Goal: Complete application form

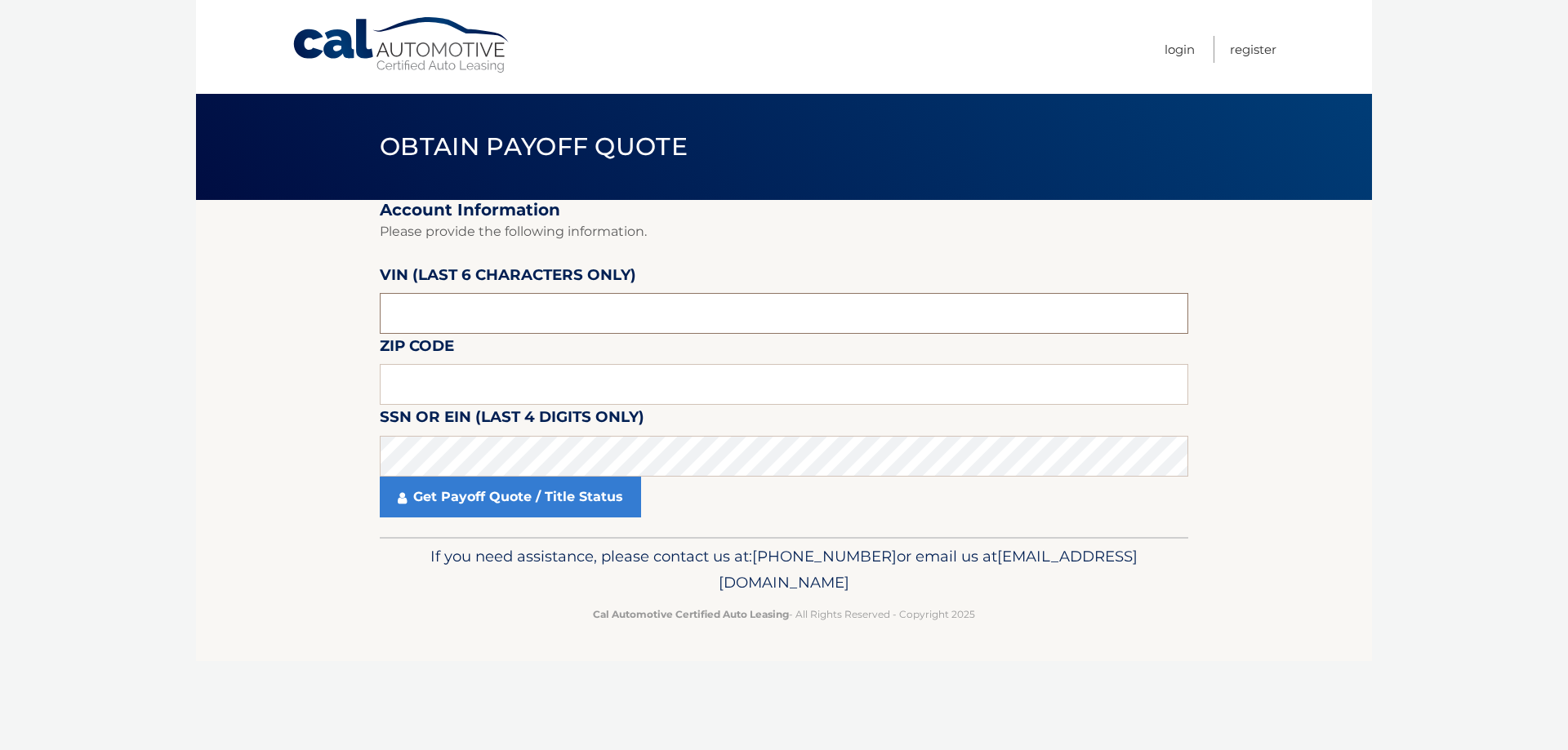
click at [425, 295] on input "text" at bounding box center [784, 314] width 809 height 41
drag, startPoint x: 428, startPoint y: 309, endPoint x: 324, endPoint y: 308, distance: 104.0
click at [323, 315] on section "Account Information Please provide the following information. VIN (last 6 chara…" at bounding box center [784, 368] width 1176 height 338
type input "204180"
drag, startPoint x: 394, startPoint y: 375, endPoint x: 410, endPoint y: 388, distance: 20.6
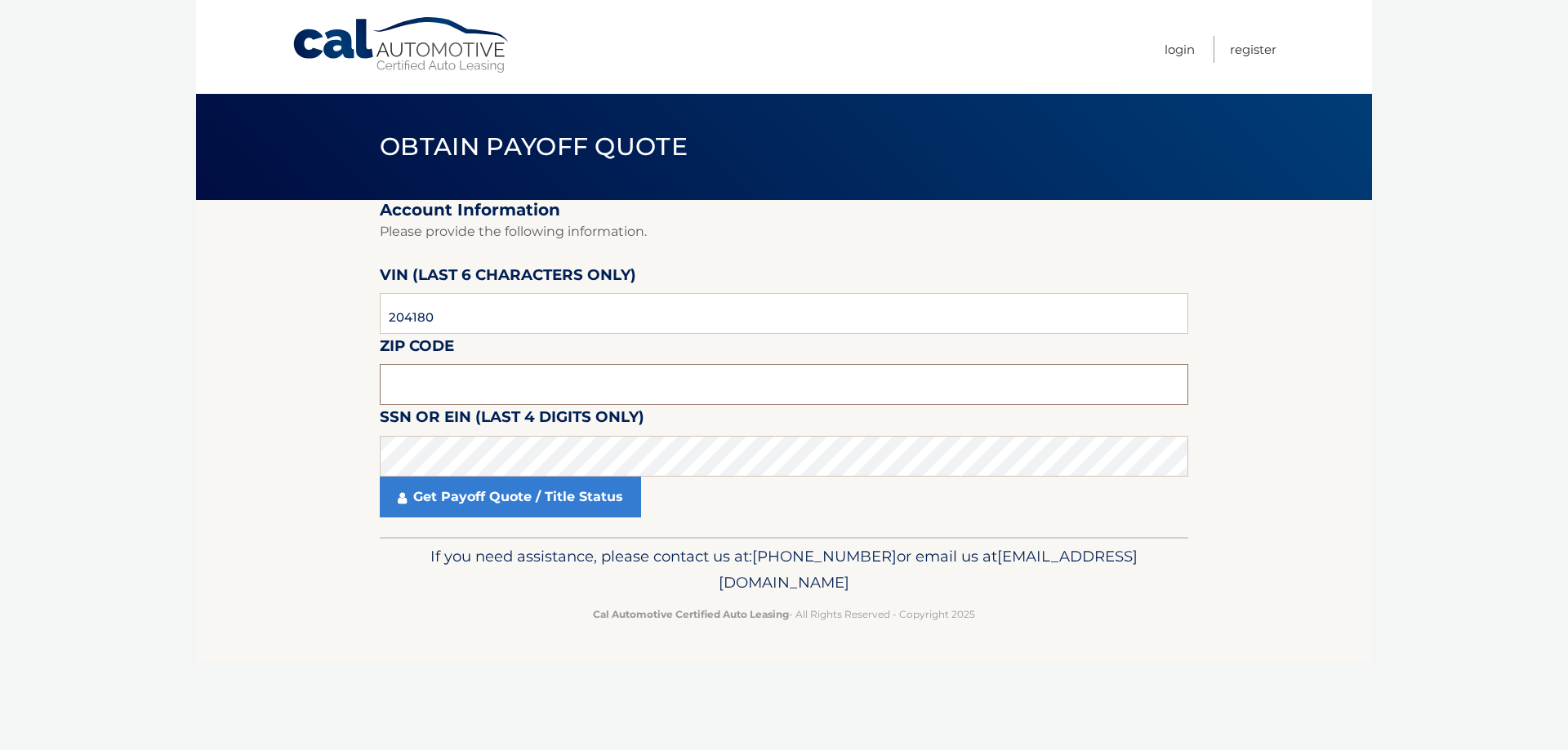
click at [394, 375] on input "text" at bounding box center [784, 385] width 809 height 41
type input "11779"
click button "For Originating Dealer" at bounding box center [0, 0] width 0 height 0
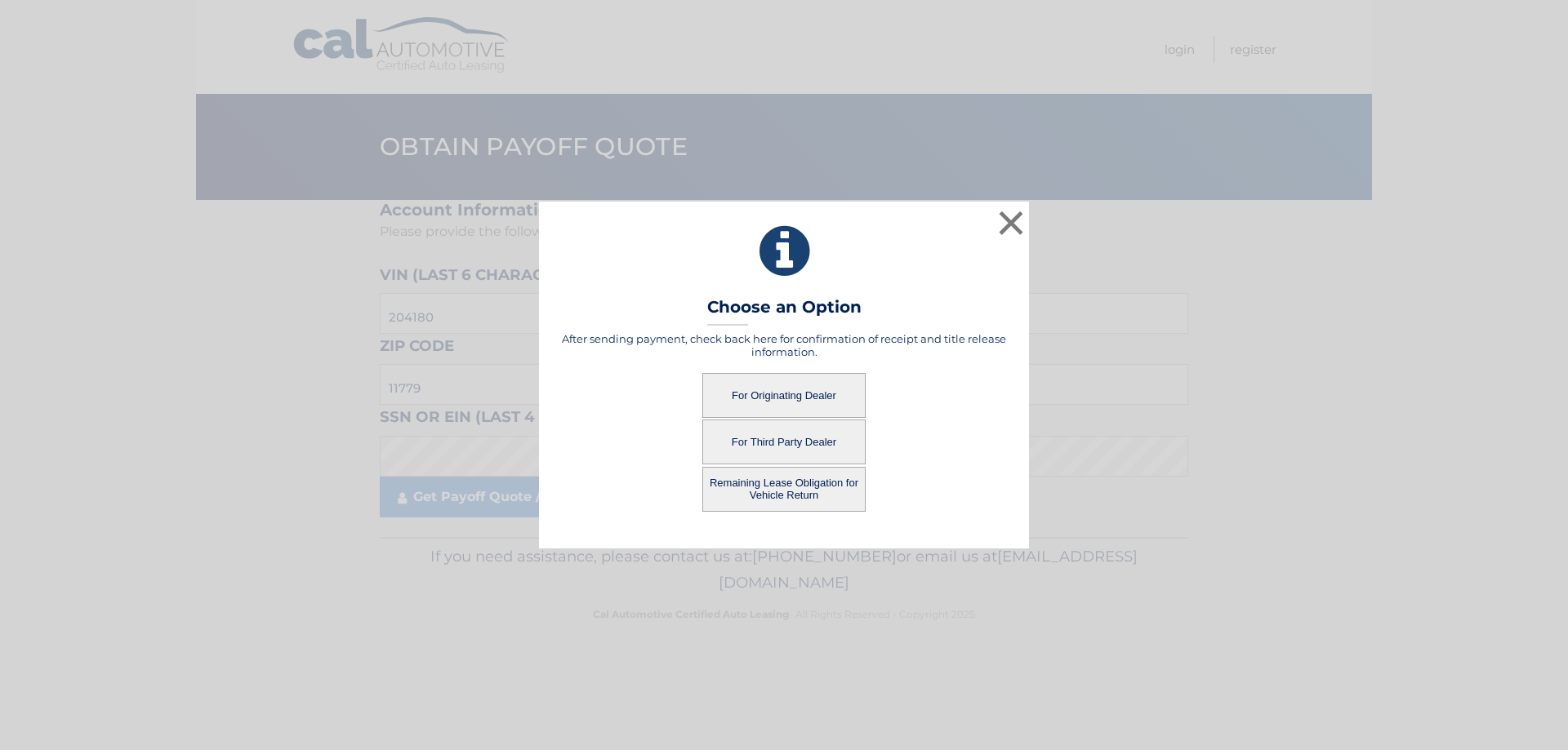
click at [817, 399] on button "For Originating Dealer" at bounding box center [784, 395] width 164 height 45
click at [800, 391] on button "For Originating Dealer" at bounding box center [784, 395] width 164 height 45
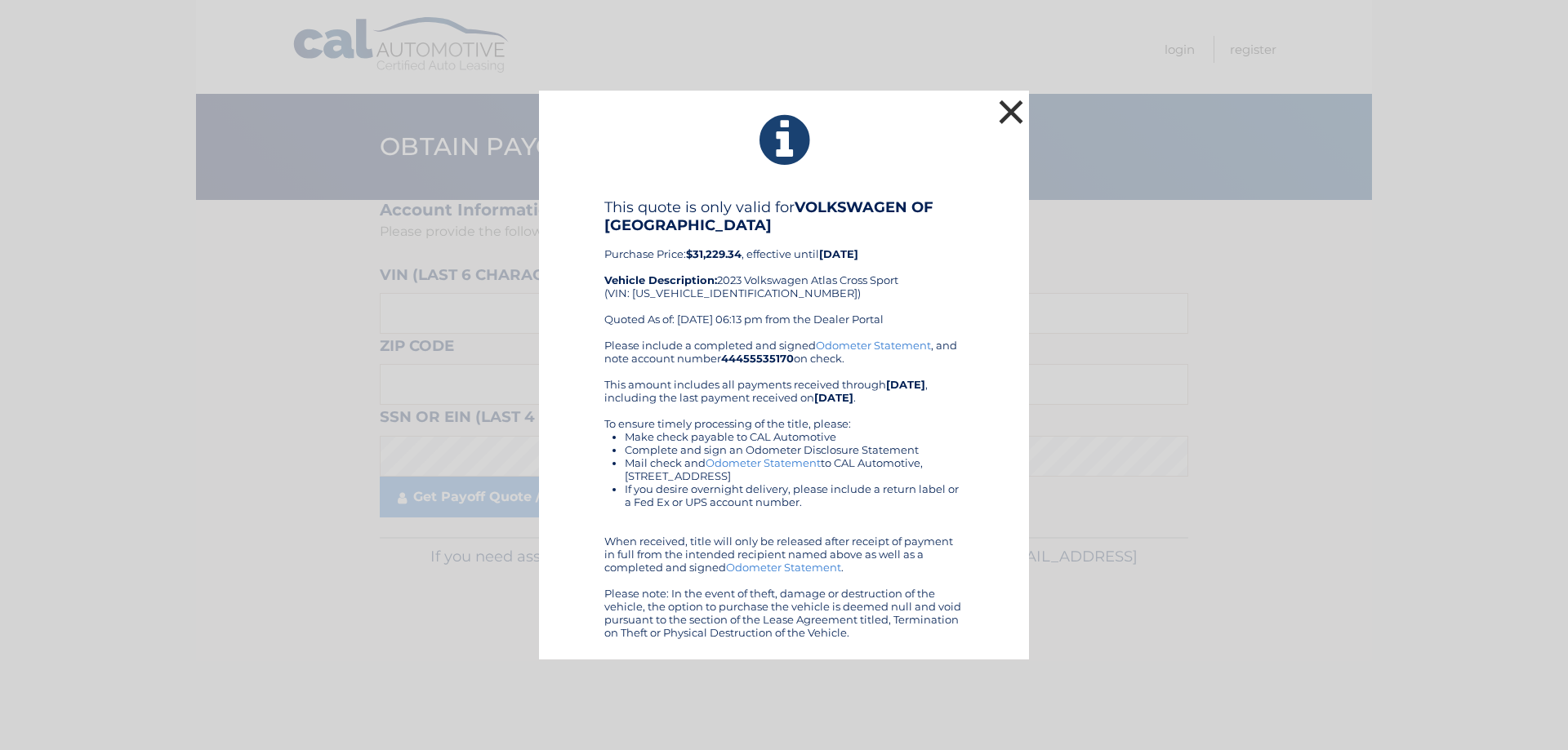
click at [1007, 105] on button "×" at bounding box center [1010, 111] width 32 height 32
